Goal: Task Accomplishment & Management: Use online tool/utility

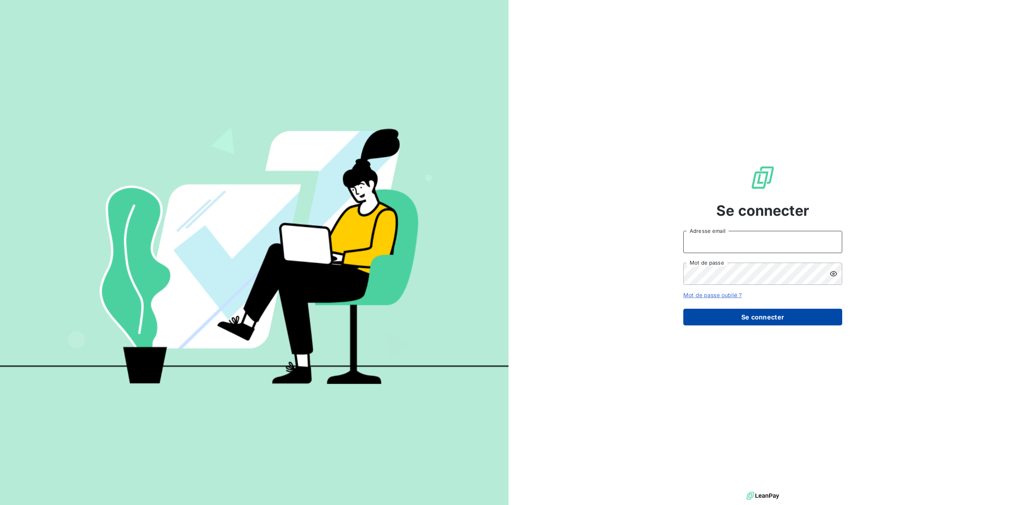
type input "germar.breton@orange.fr"
click at [757, 317] on button "Se connecter" at bounding box center [762, 317] width 159 height 17
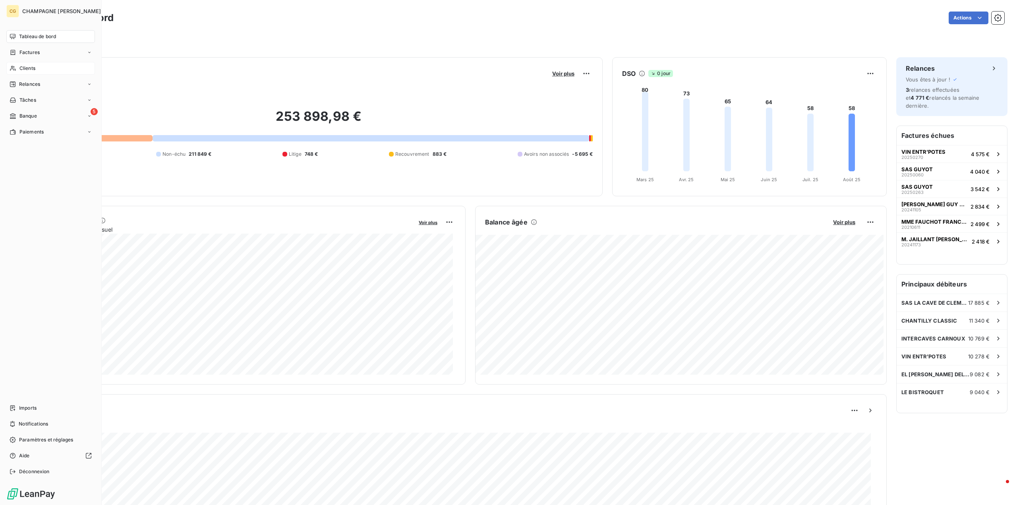
click at [27, 71] on span "Clients" at bounding box center [27, 68] width 16 height 7
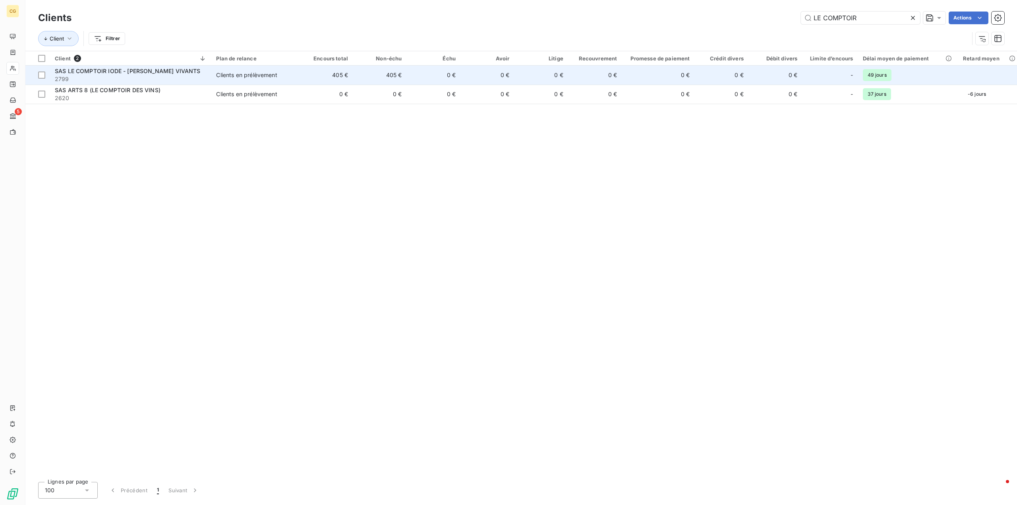
type input "LE COMPTOIR"
click at [242, 75] on div "Clients en prélèvement" at bounding box center [246, 75] width 61 height 8
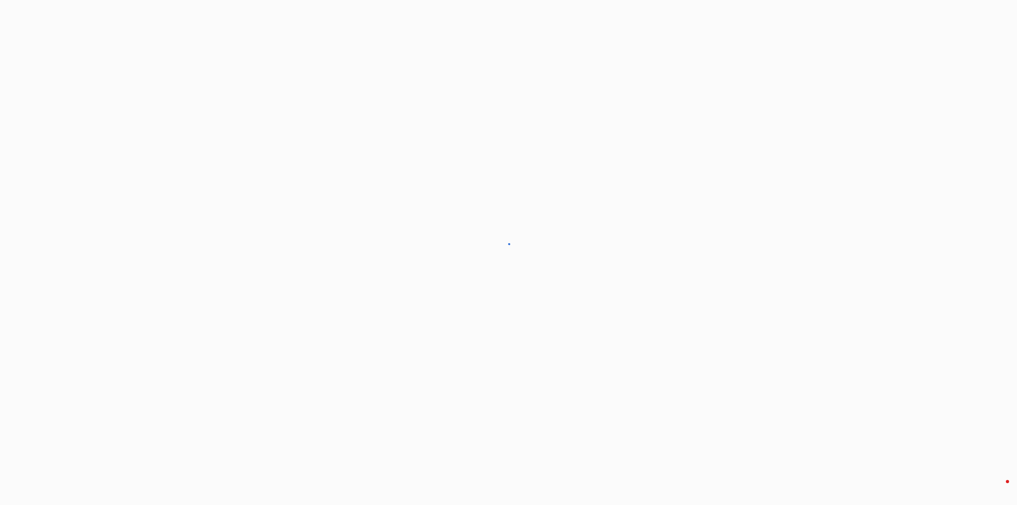
click at [242, 75] on div at bounding box center [508, 252] width 1017 height 505
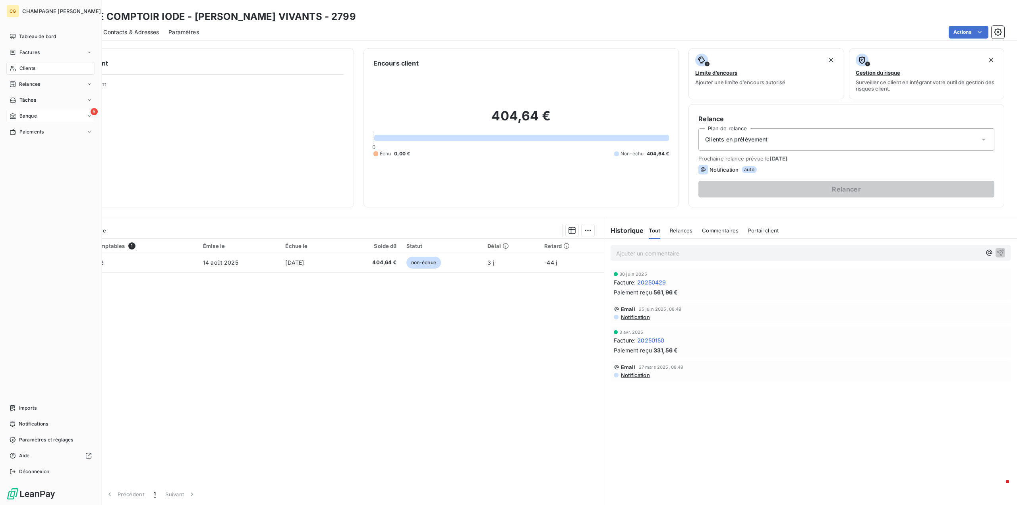
click at [26, 117] on span "Banque" at bounding box center [27, 115] width 17 height 7
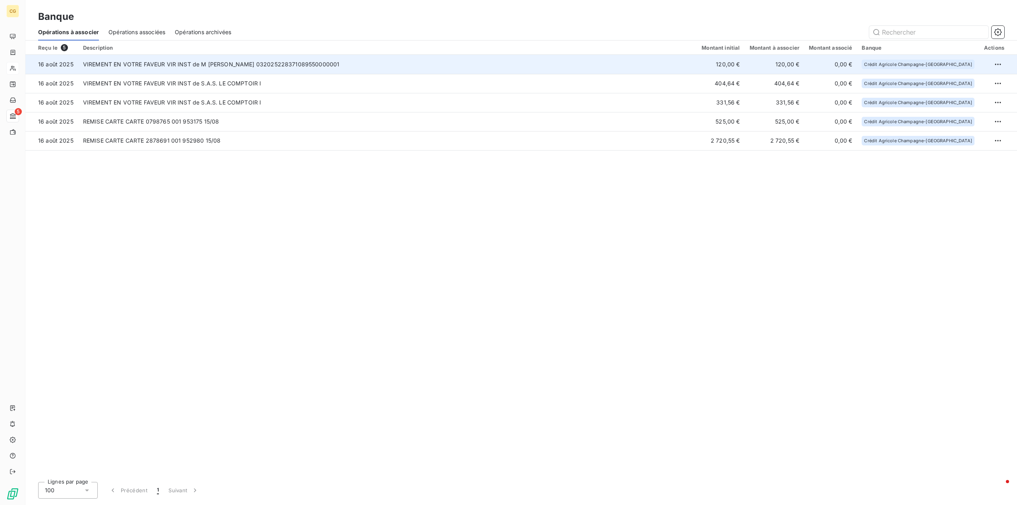
click at [326, 64] on td "VIREMENT EN VOTRE FAVEUR VIR INST de M [PERSON_NAME] 032025228371089550000001" at bounding box center [387, 64] width 618 height 19
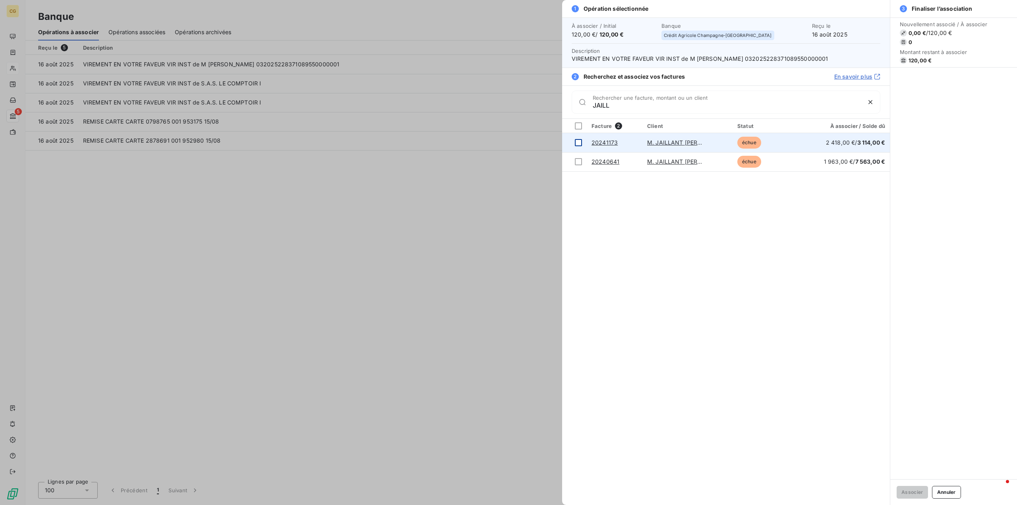
type input "JAILL"
click at [579, 145] on div at bounding box center [578, 142] width 7 height 7
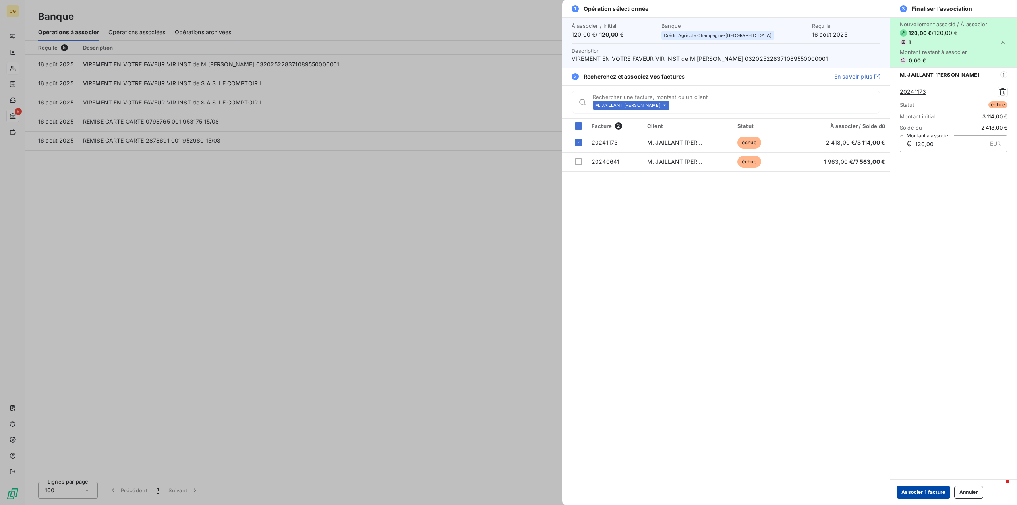
click at [925, 494] on button "Associer 1 facture" at bounding box center [923, 492] width 54 height 13
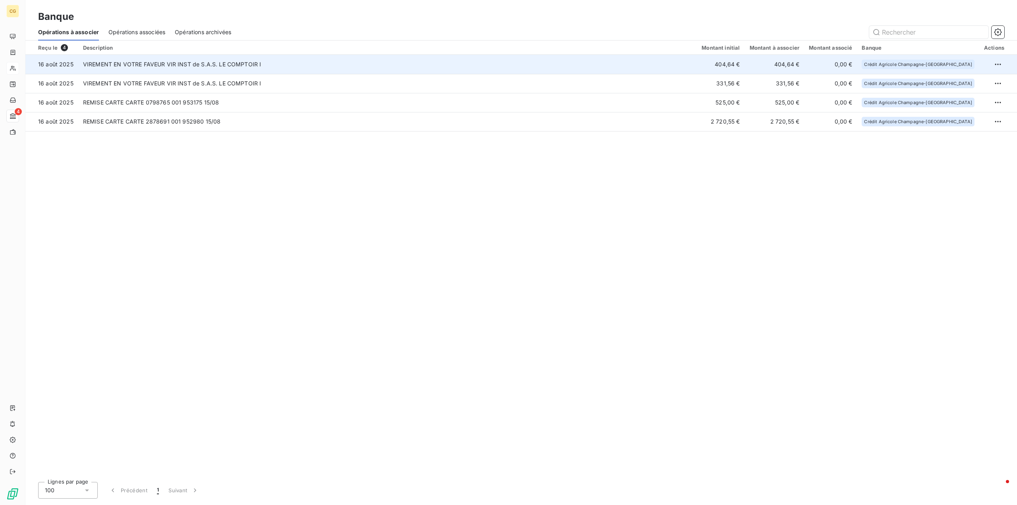
click at [296, 67] on td "VIREMENT EN VOTRE FAVEUR VIR INST de S.A.S. LE COMPTOIR I" at bounding box center [387, 64] width 618 height 19
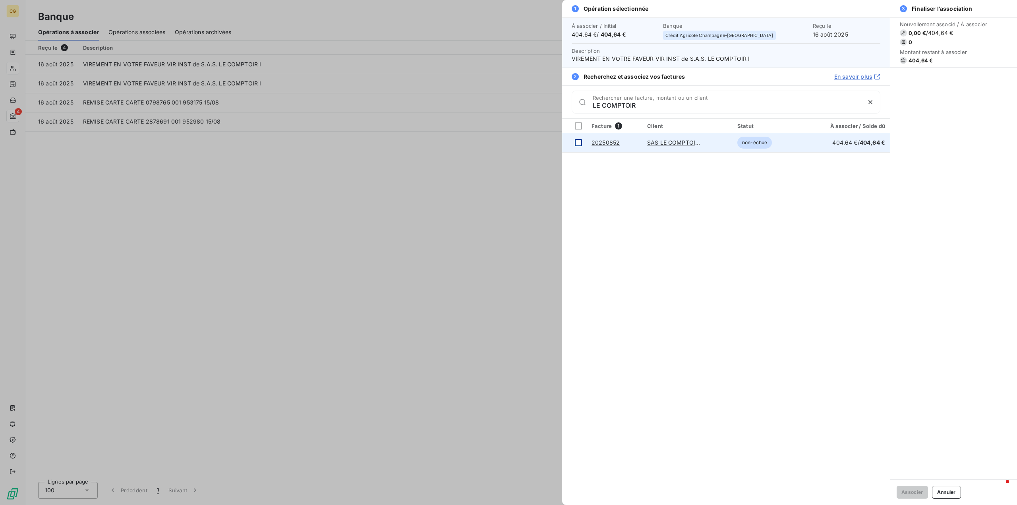
type input "LE COMPTOIR"
click at [581, 142] on div at bounding box center [578, 142] width 7 height 7
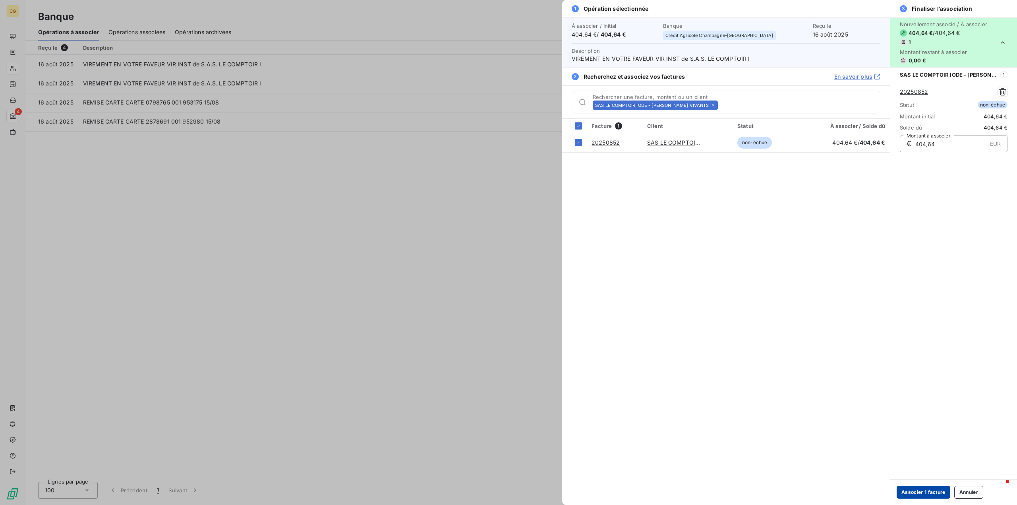
click at [915, 490] on button "Associer 1 facture" at bounding box center [923, 492] width 54 height 13
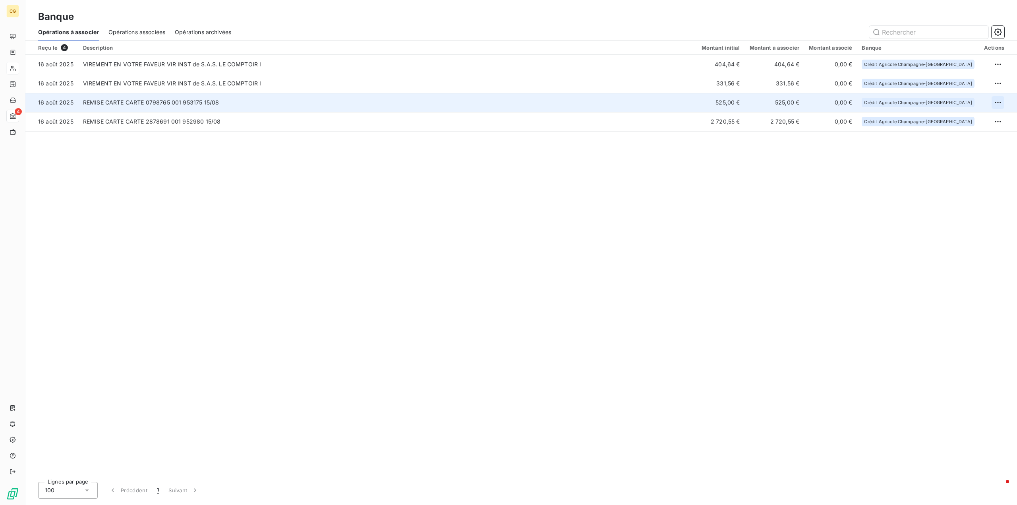
click at [996, 103] on html "CG 4 Banque Opérations à associer Opérations associées Opérations archivées Reç…" at bounding box center [508, 252] width 1017 height 505
click at [972, 118] on div "Archiver l’opération" at bounding box center [969, 120] width 61 height 13
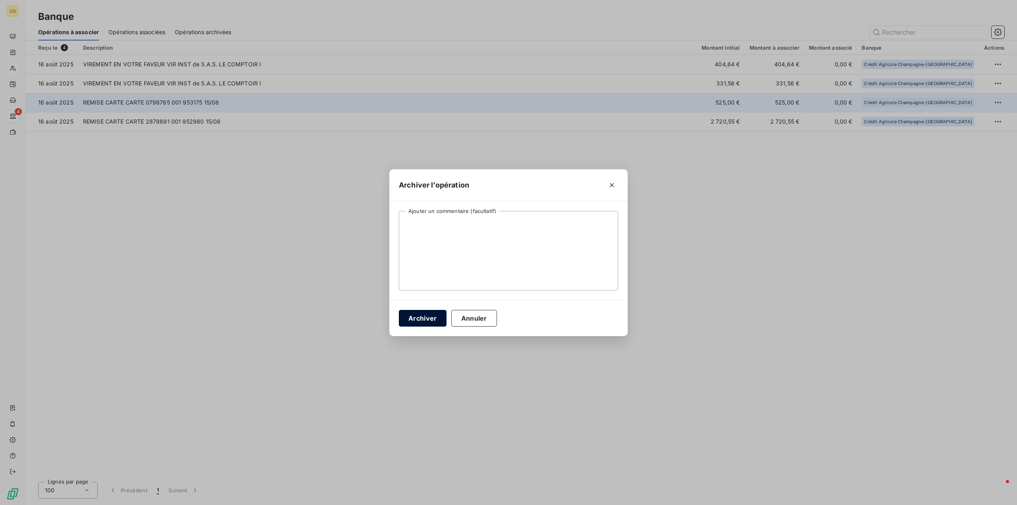
click at [421, 314] on button "Archiver" at bounding box center [423, 318] width 48 height 17
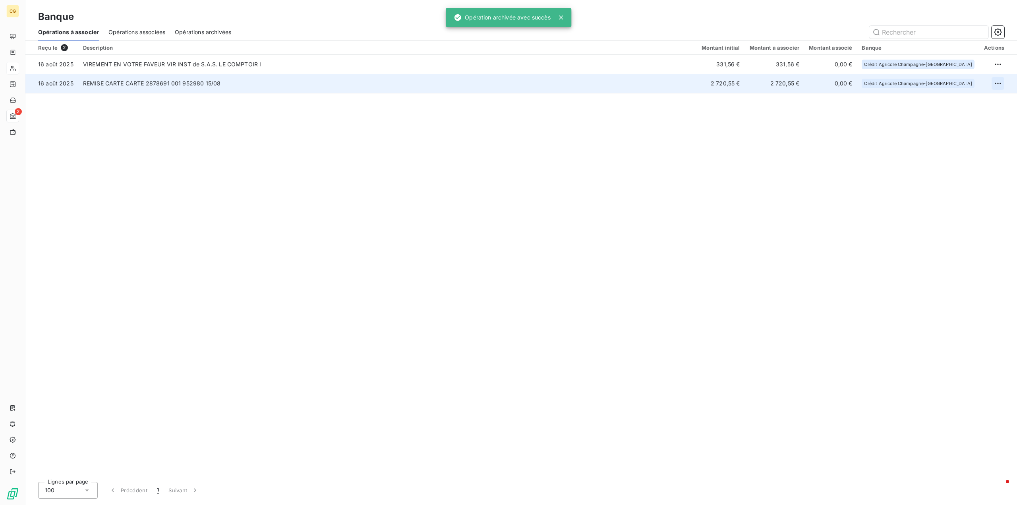
click at [995, 86] on html "CG 2 Banque Opérations à associer Opérations associées Opérations archivées Reç…" at bounding box center [508, 252] width 1017 height 505
click at [965, 103] on div "Archiver l’opération" at bounding box center [969, 101] width 61 height 13
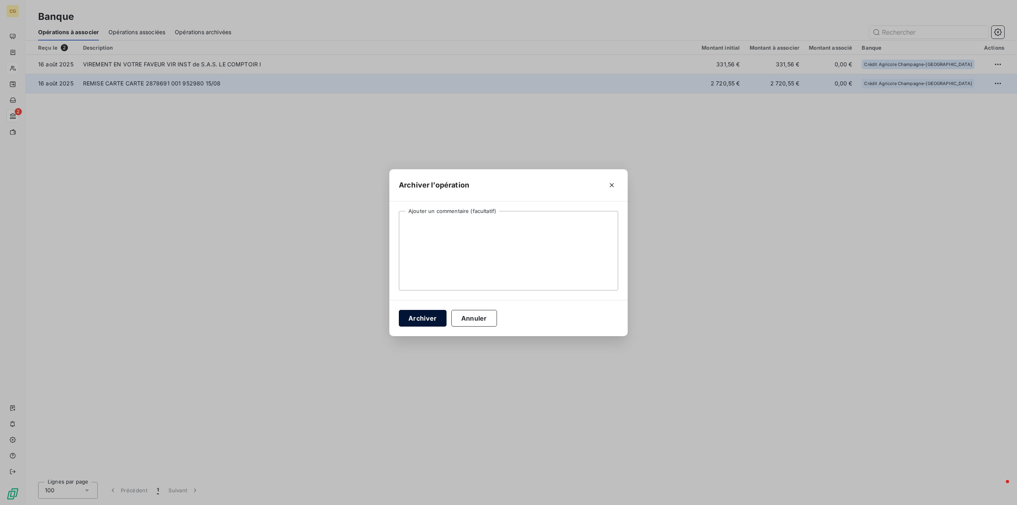
click at [407, 316] on button "Archiver" at bounding box center [423, 318] width 48 height 17
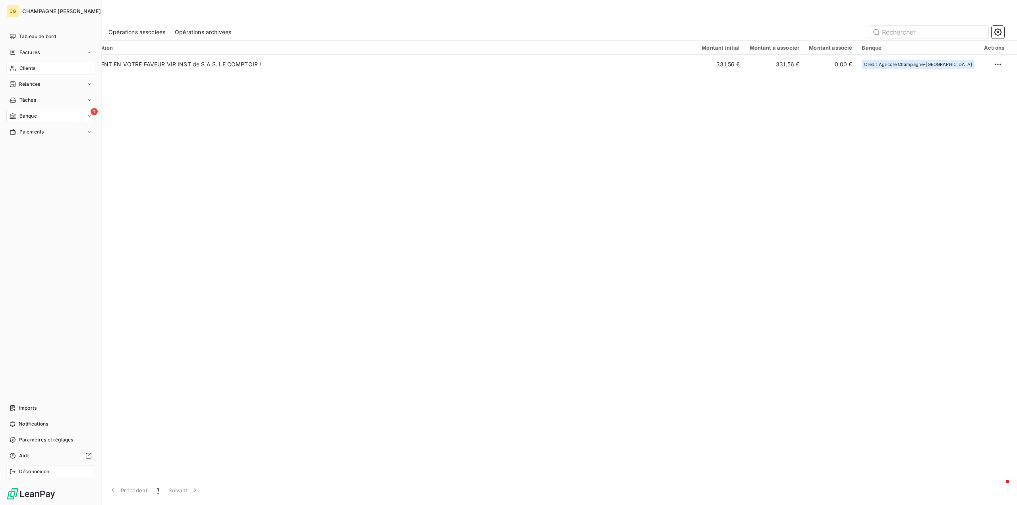
click at [37, 471] on span "Déconnexion" at bounding box center [34, 471] width 31 height 7
